Goal: Task Accomplishment & Management: Manage account settings

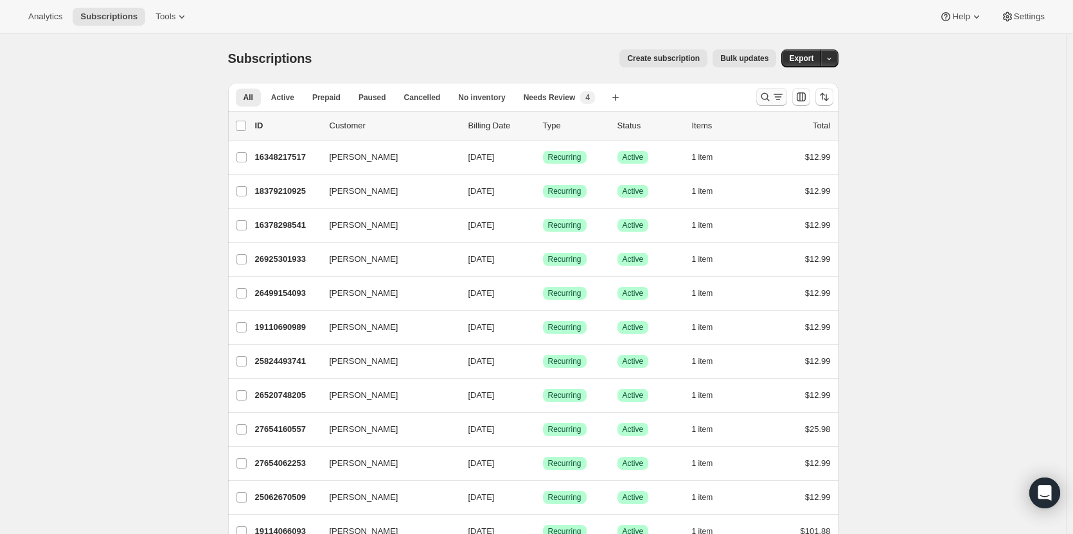
click at [768, 101] on icon "Search and filter results" at bounding box center [765, 97] width 13 height 13
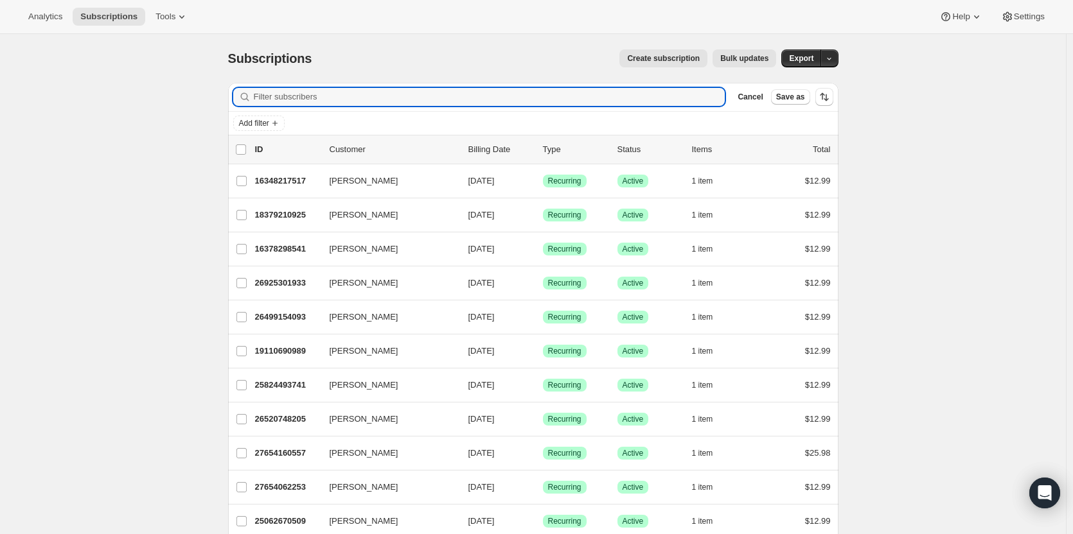
paste input "[EMAIL_ADDRESS][DOMAIN_NAME]"
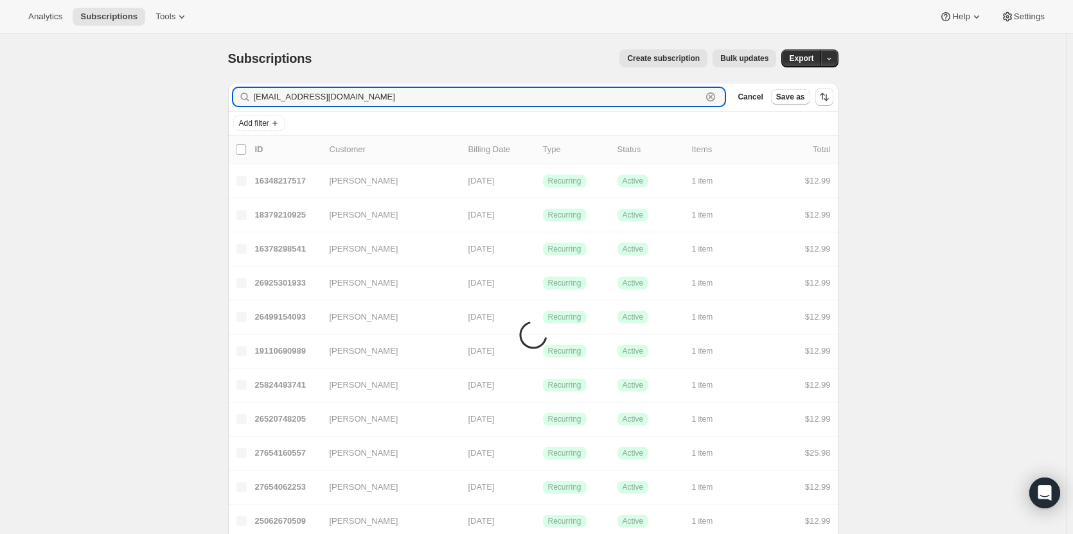
type input "[EMAIL_ADDRESS][DOMAIN_NAME]"
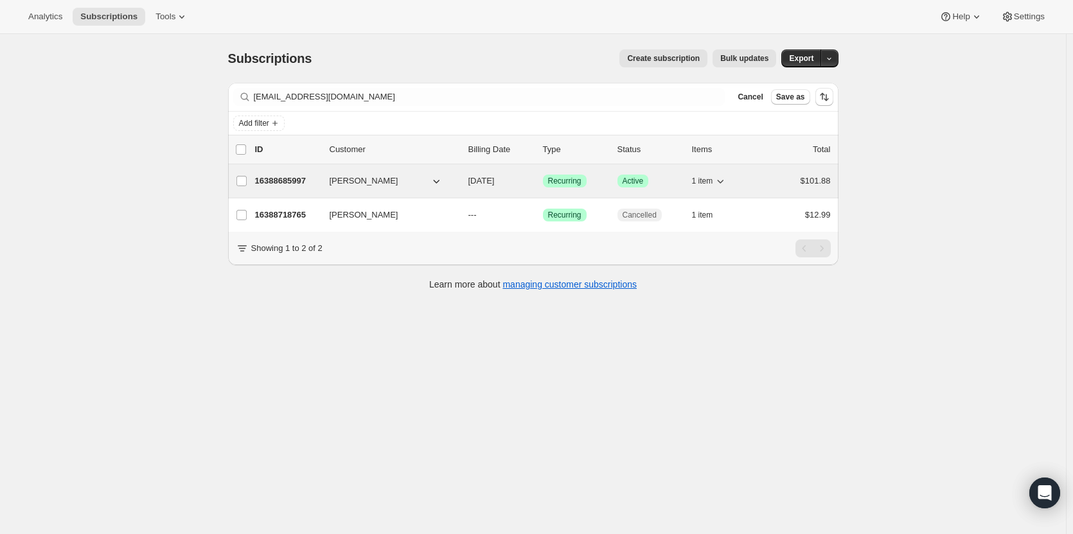
click at [296, 178] on p "16388685997" at bounding box center [287, 181] width 64 height 13
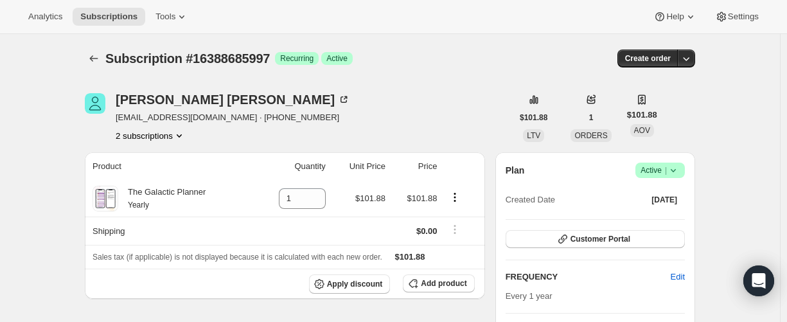
click at [153, 134] on button "2 subscriptions" at bounding box center [151, 135] width 70 height 13
click at [146, 177] on span "16388718765" at bounding box center [133, 182] width 51 height 10
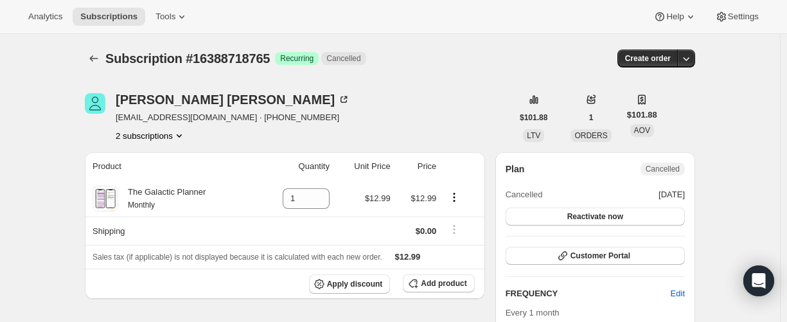
click at [128, 134] on button "2 subscriptions" at bounding box center [151, 135] width 70 height 13
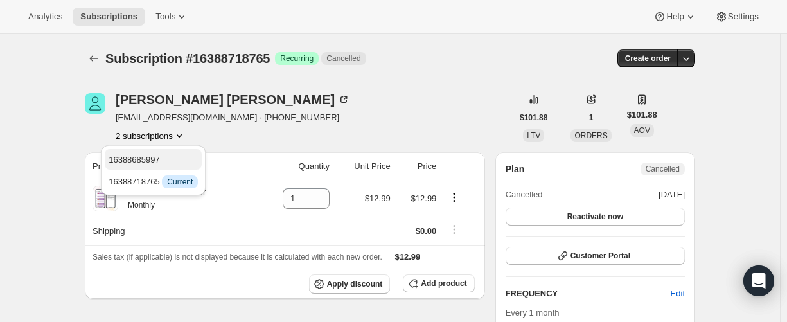
click at [128, 155] on span "16388685997" at bounding box center [134, 160] width 51 height 10
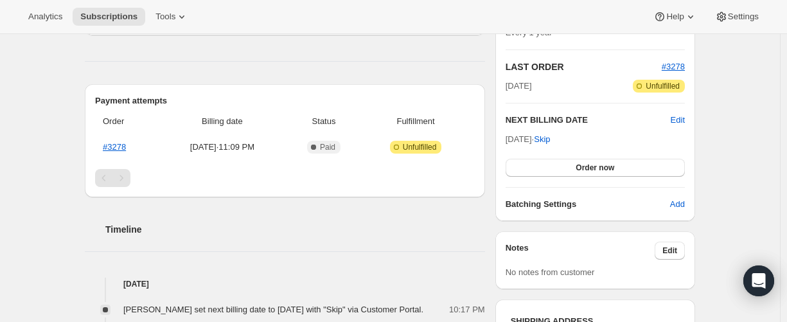
scroll to position [257, 0]
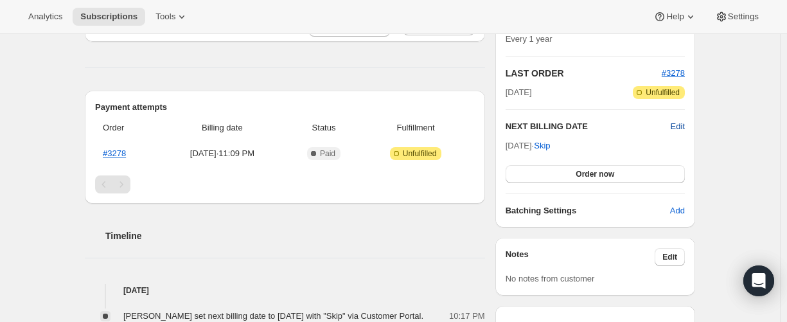
click at [673, 125] on span "Edit" at bounding box center [678, 126] width 14 height 13
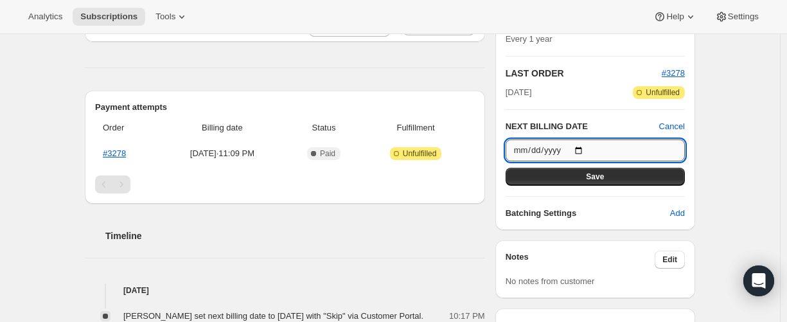
click at [581, 148] on input "2026-08-04" at bounding box center [595, 150] width 179 height 22
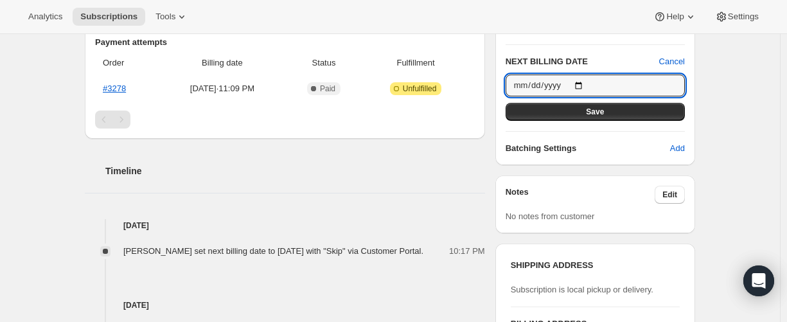
scroll to position [321, 0]
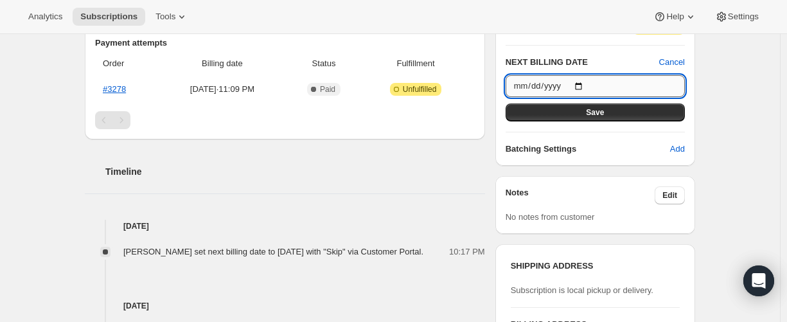
click at [565, 86] on input "2026-08-04" at bounding box center [595, 86] width 179 height 22
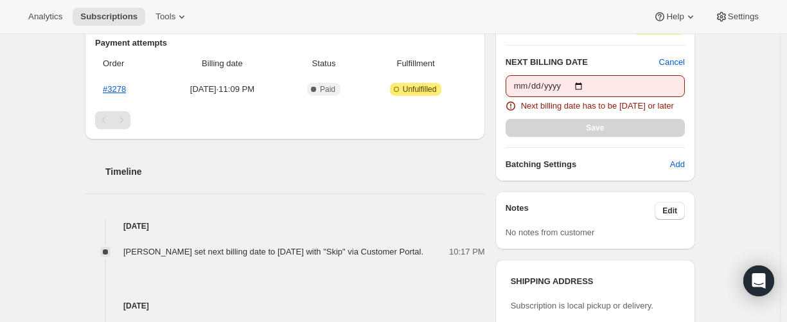
click at [738, 74] on div "Subscription #16388685997. This page is ready Subscription #16388685997 Success…" at bounding box center [390, 137] width 780 height 849
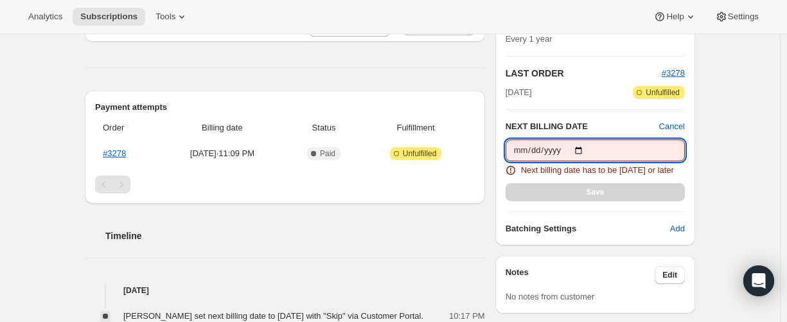
click at [587, 145] on input "2025-08-04" at bounding box center [595, 150] width 179 height 22
click at [718, 147] on div "Subscription #16388685997. This page is ready Subscription #16388685997 Success…" at bounding box center [390, 201] width 780 height 849
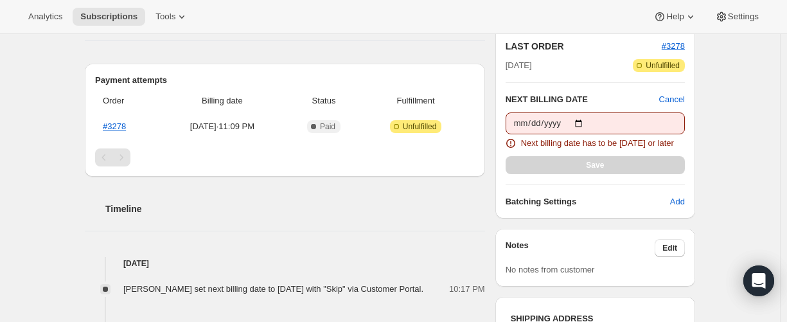
scroll to position [450, 0]
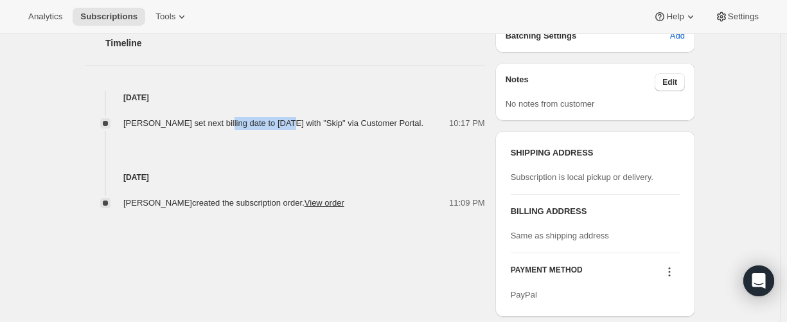
drag, startPoint x: 231, startPoint y: 125, endPoint x: 220, endPoint y: 133, distance: 13.9
click at [291, 126] on span "[PERSON_NAME] set next billing date to [DATE] with "Skip" via Customer Portal." at bounding box center [273, 123] width 300 height 10
click at [206, 128] on span "[PERSON_NAME] set next billing date to [DATE] with "Skip" via Customer Portal." at bounding box center [273, 123] width 300 height 10
drag, startPoint x: 197, startPoint y: 125, endPoint x: 282, endPoint y: 123, distance: 85.5
click at [282, 123] on span "[PERSON_NAME] set next billing date to [DATE] with "Skip" via Customer Portal." at bounding box center [273, 123] width 300 height 10
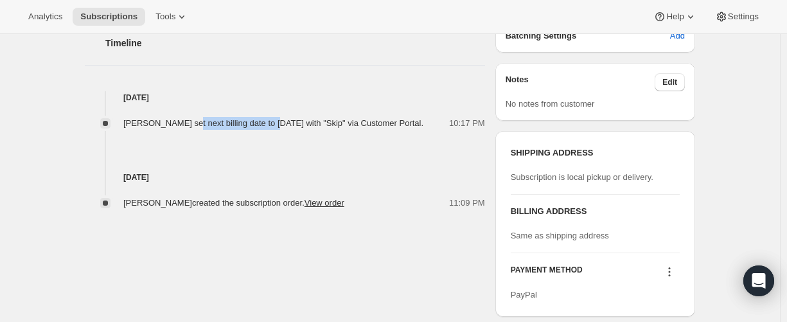
click at [240, 125] on span "[PERSON_NAME] set next billing date to [DATE] with "Skip" via Customer Portal." at bounding box center [273, 123] width 300 height 10
click at [202, 123] on span "[PERSON_NAME] set next billing date to [DATE] with "Skip" via Customer Portal." at bounding box center [273, 123] width 300 height 10
drag, startPoint x: 197, startPoint y: 123, endPoint x: 276, endPoint y: 118, distance: 79.8
click at [277, 123] on span "[PERSON_NAME] set next billing date to [DATE] with "Skip" via Customer Portal." at bounding box center [273, 123] width 300 height 10
copy span "set next billing date"
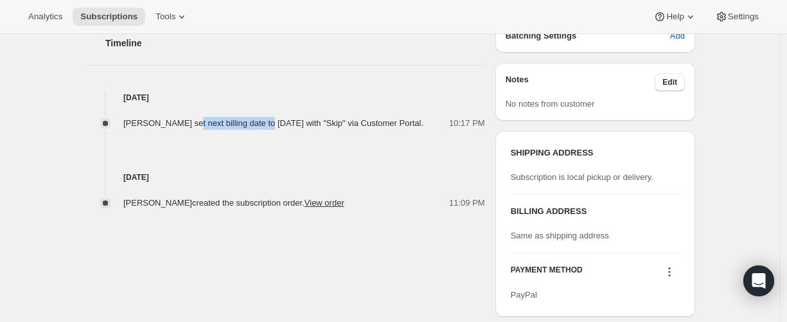
click at [222, 119] on span "[PERSON_NAME] set next billing date to [DATE] with "Skip" via Customer Portal." at bounding box center [273, 123] width 300 height 10
click at [199, 123] on span "[PERSON_NAME] set next billing date to [DATE] with "Skip" via Customer Portal." at bounding box center [273, 123] width 300 height 10
drag, startPoint x: 196, startPoint y: 123, endPoint x: 286, endPoint y: 125, distance: 90.0
click at [286, 125] on span "[PERSON_NAME] set next billing date to [DATE] with "Skip" via Customer Portal." at bounding box center [273, 123] width 300 height 10
copy span "set next billing date to"
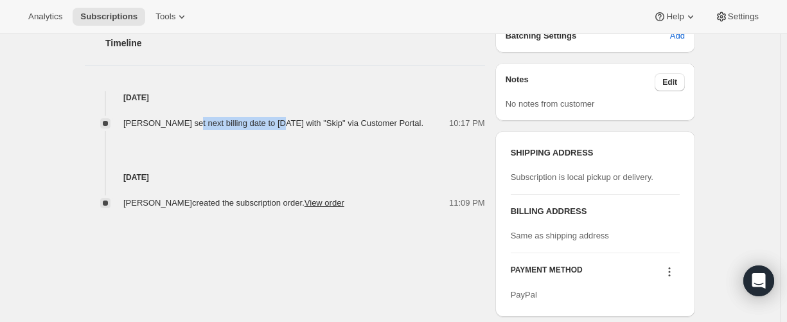
drag, startPoint x: 395, startPoint y: 124, endPoint x: 233, endPoint y: 135, distance: 162.3
click at [233, 130] on div "[PERSON_NAME] set next billing date to [DATE] with "Skip" via Customer Portal." at bounding box center [277, 123] width 308 height 13
copy span "with "Skip" via Customer Portal."
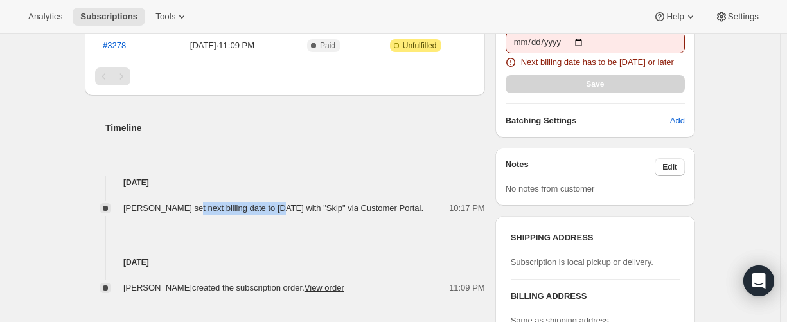
scroll to position [321, 0]
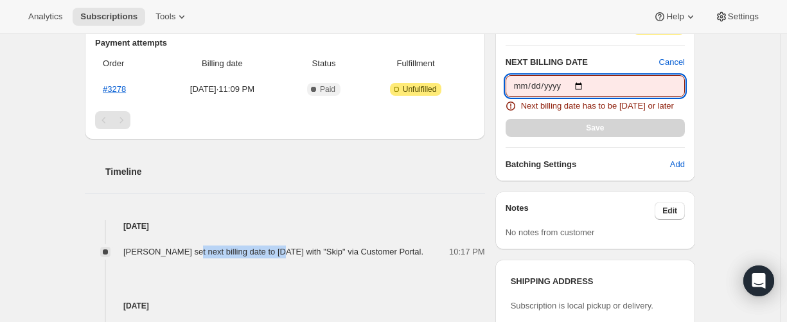
click at [588, 85] on input "2025-08-04" at bounding box center [595, 86] width 179 height 22
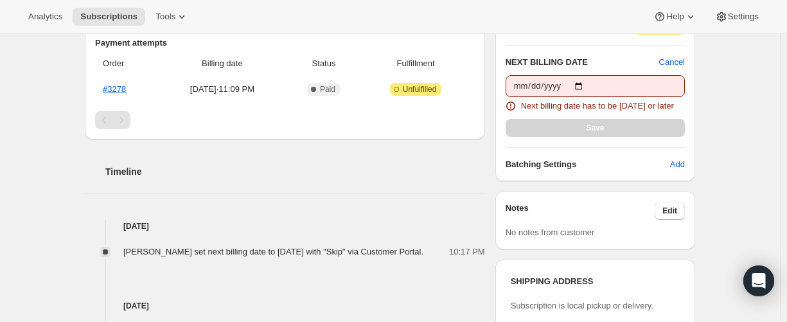
click at [720, 107] on div "Subscription #16388685997. This page is ready Subscription #16388685997 Success…" at bounding box center [390, 137] width 780 height 849
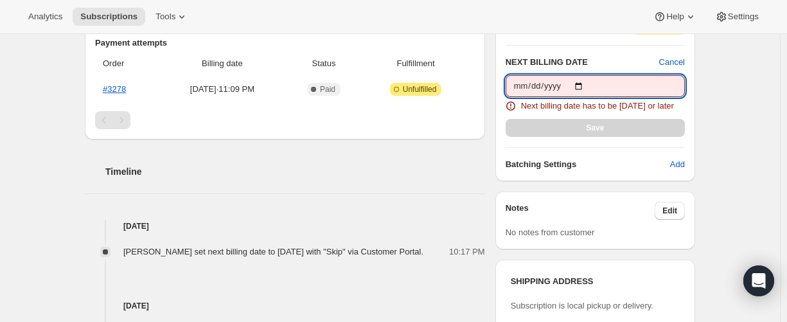
click at [588, 85] on input "2025-08-05" at bounding box center [595, 86] width 179 height 22
click at [589, 86] on input "2025-08-06" at bounding box center [595, 86] width 179 height 22
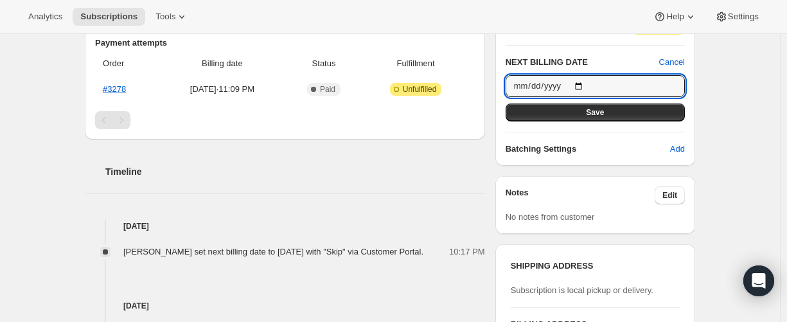
type input "2025-10-05"
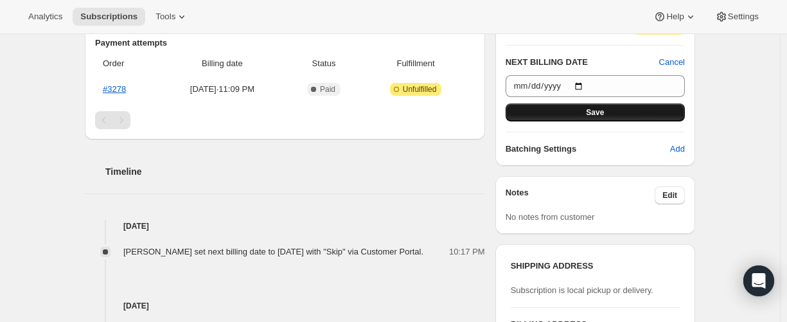
click at [586, 114] on button "Save" at bounding box center [595, 112] width 179 height 18
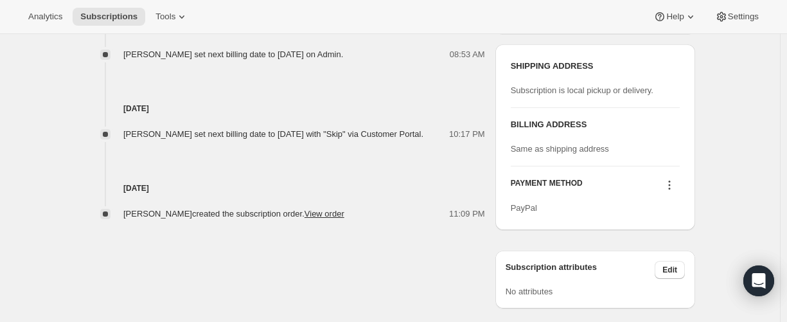
scroll to position [578, 0]
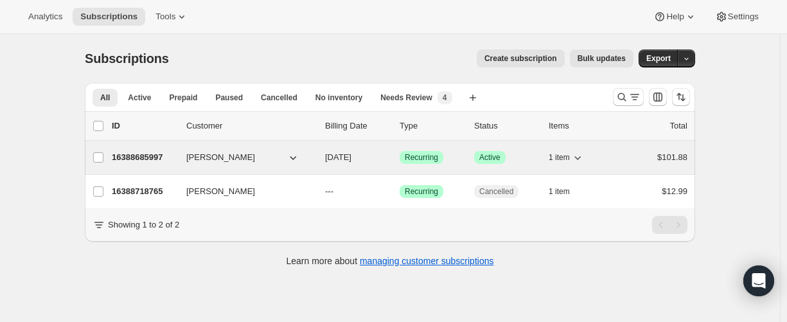
click at [140, 152] on p "16388685997" at bounding box center [144, 157] width 64 height 13
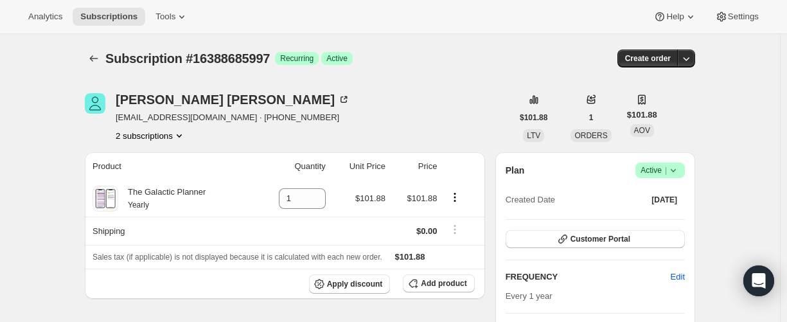
click at [677, 164] on icon at bounding box center [673, 170] width 13 height 13
click at [669, 211] on span "Cancel subscription" at bounding box center [659, 217] width 73 height 13
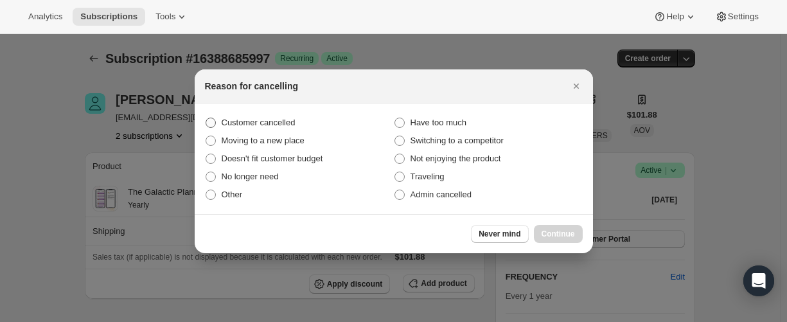
click at [290, 125] on span "Customer cancelled" at bounding box center [259, 123] width 74 height 10
click at [206, 118] on input "Customer cancelled" at bounding box center [206, 118] width 1 height 1
radio input "true"
click at [547, 229] on span "Continue" at bounding box center [558, 234] width 33 height 10
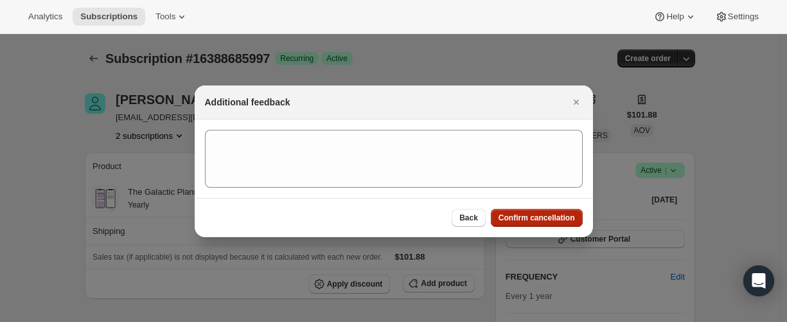
click at [549, 221] on span "Confirm cancellation" at bounding box center [537, 218] width 76 height 10
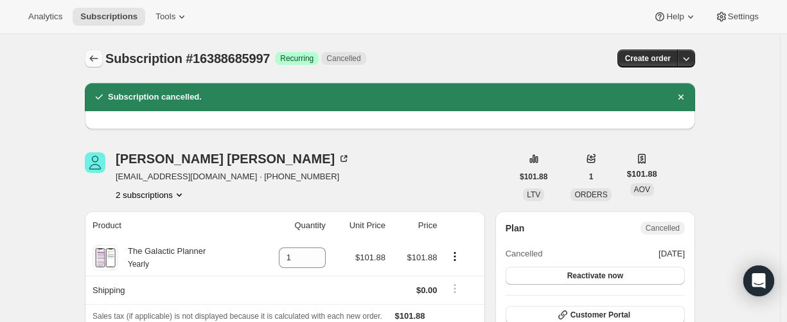
click at [98, 58] on icon "Subscriptions" at bounding box center [93, 58] width 13 height 13
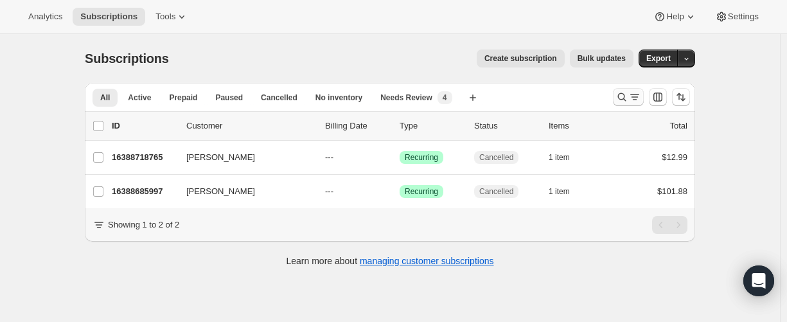
click at [617, 96] on button "Search and filter results" at bounding box center [628, 97] width 31 height 18
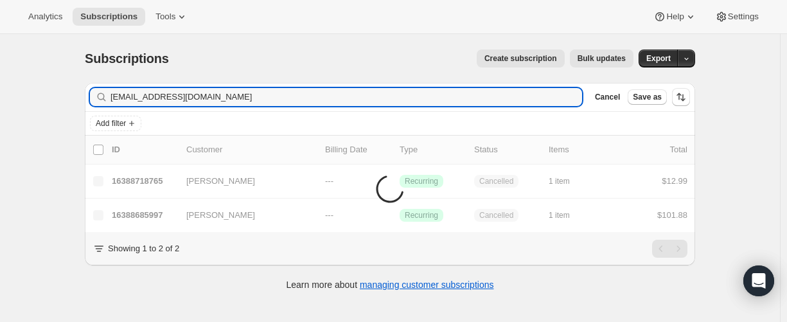
type input "[EMAIL_ADDRESS][DOMAIN_NAME]"
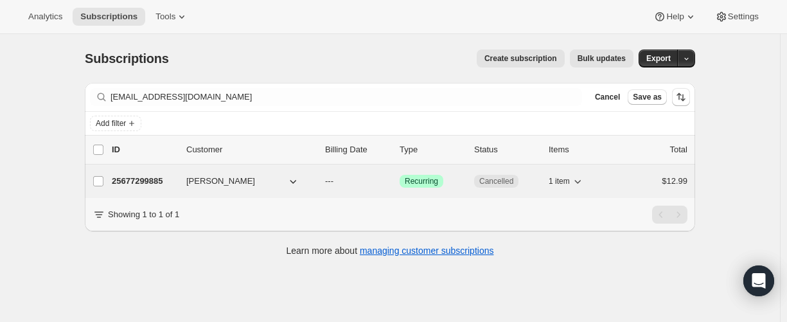
click at [138, 181] on p "25677299885" at bounding box center [144, 181] width 64 height 13
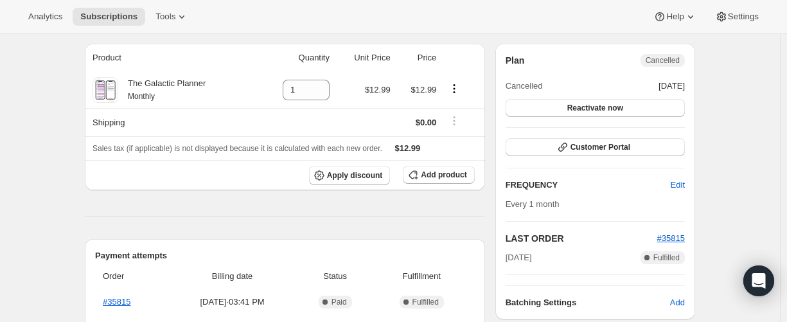
scroll to position [193, 0]
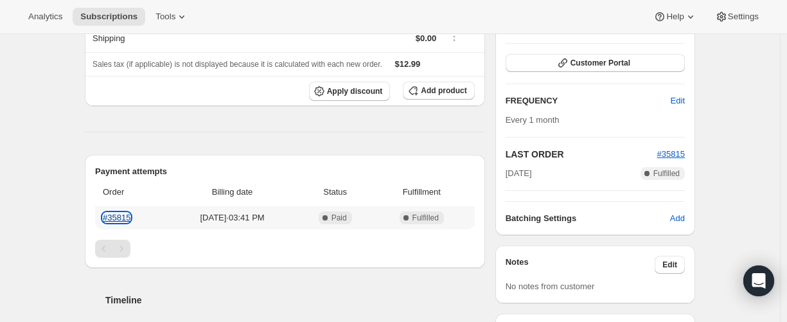
click at [122, 215] on link "#35815" at bounding box center [117, 218] width 28 height 10
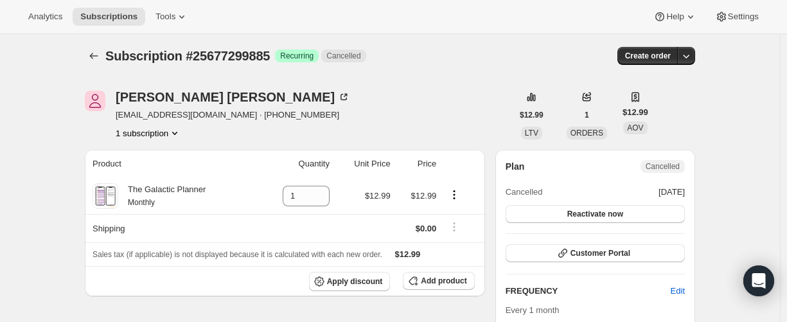
scroll to position [0, 0]
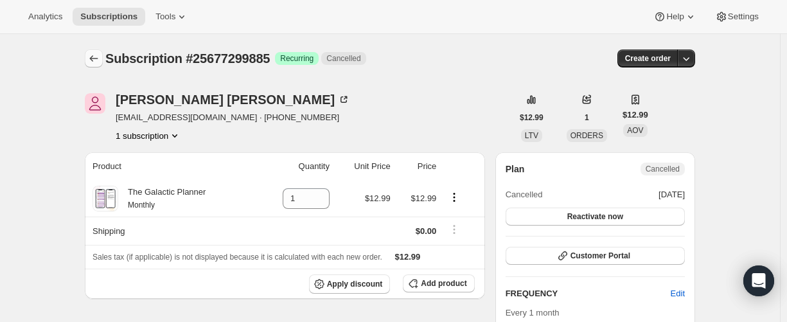
click at [97, 57] on icon "Subscriptions" at bounding box center [93, 58] width 13 height 13
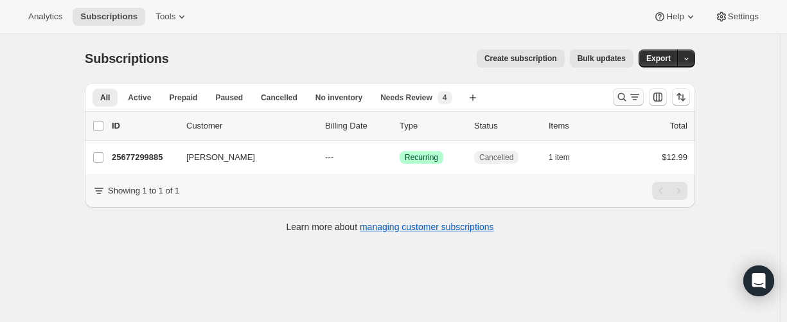
drag, startPoint x: 614, startPoint y: 101, endPoint x: 621, endPoint y: 100, distance: 7.2
click at [615, 101] on div at bounding box center [651, 97] width 87 height 26
click at [622, 100] on icon "Search and filter results" at bounding box center [621, 97] width 13 height 13
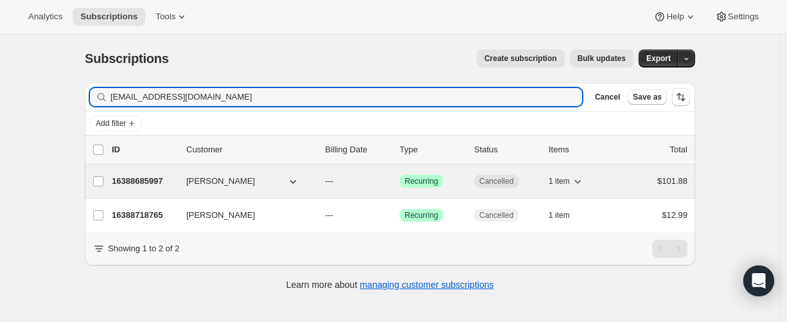
type input "[EMAIL_ADDRESS][DOMAIN_NAME]"
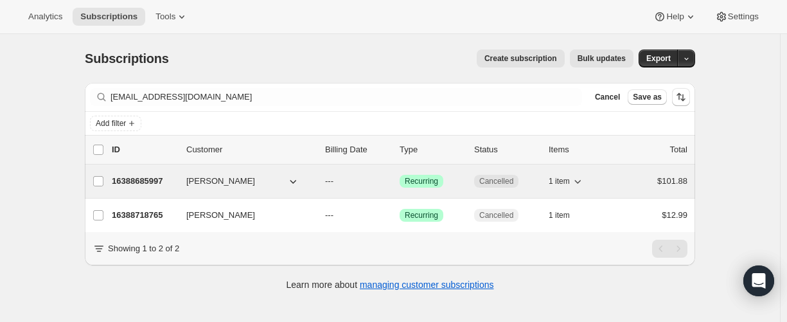
click at [123, 184] on p "16388685997" at bounding box center [144, 181] width 64 height 13
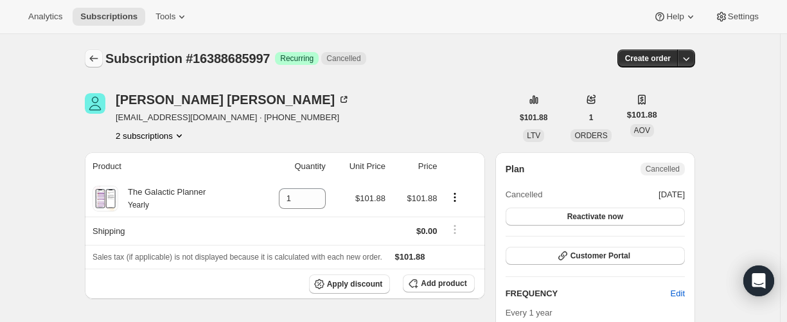
click at [89, 58] on button "Subscriptions" at bounding box center [94, 58] width 18 height 18
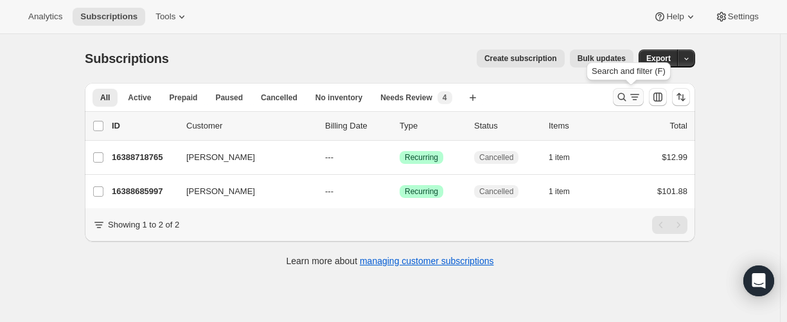
click at [619, 97] on icon "Search and filter results" at bounding box center [621, 97] width 13 height 13
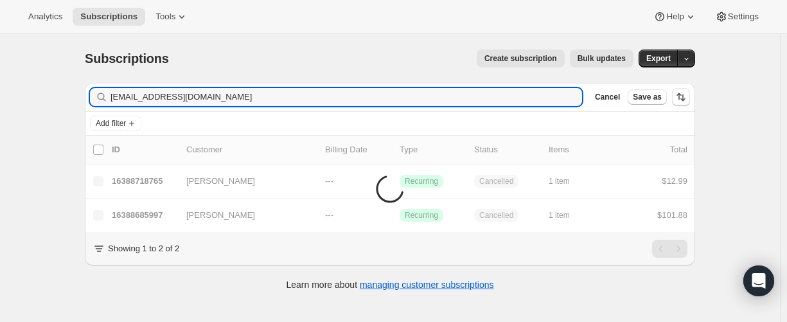
type input "[EMAIL_ADDRESS][DOMAIN_NAME]"
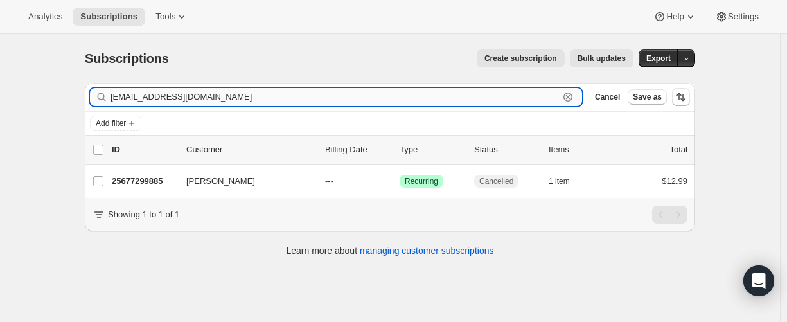
click at [168, 98] on input "[EMAIL_ADDRESS][DOMAIN_NAME]" at bounding box center [334, 97] width 448 height 18
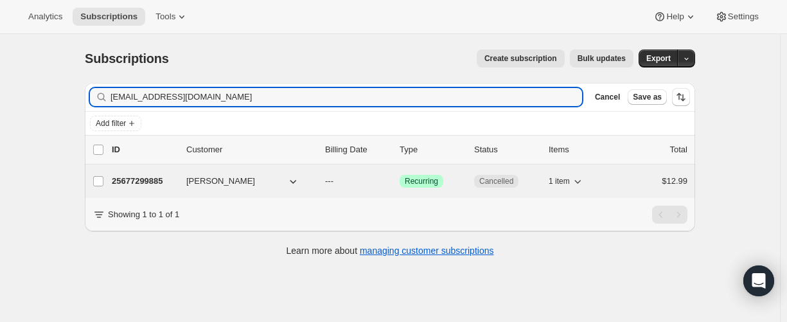
click at [137, 181] on p "25677299885" at bounding box center [144, 181] width 64 height 13
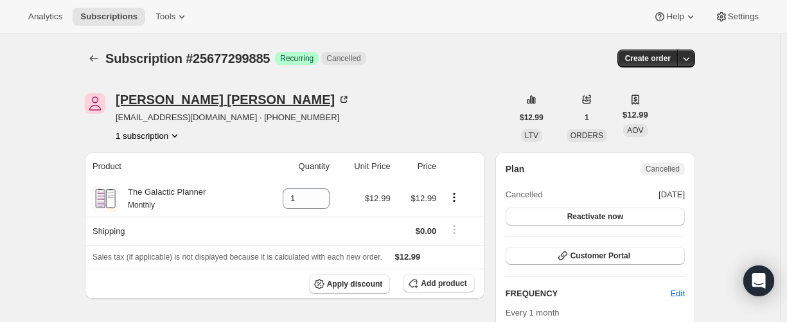
click at [163, 96] on div "[PERSON_NAME]" at bounding box center [233, 99] width 234 height 13
click at [91, 58] on icon "Subscriptions" at bounding box center [93, 58] width 13 height 13
